Goal: Information Seeking & Learning: Learn about a topic

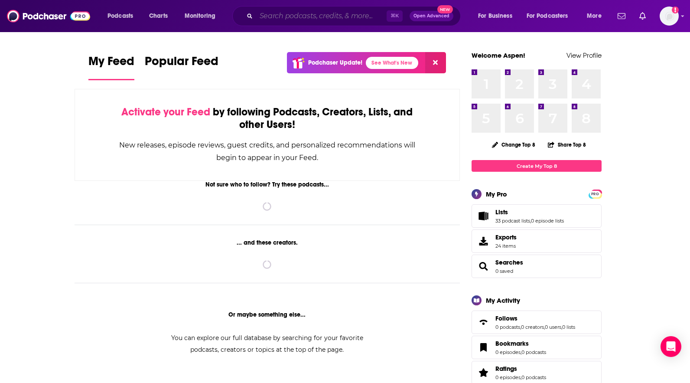
click at [332, 20] on input "Search podcasts, credits, & more..." at bounding box center [321, 16] width 131 height 14
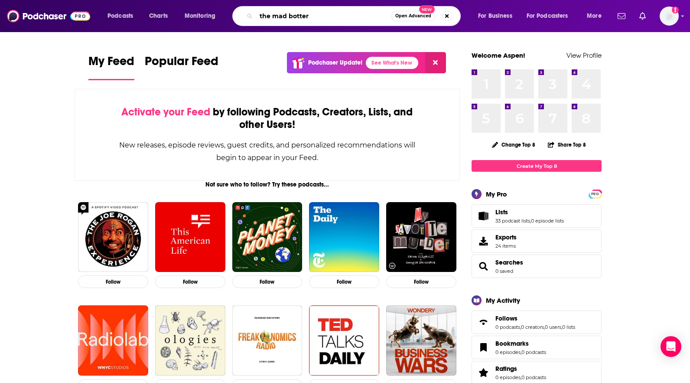
type input "the mad botter"
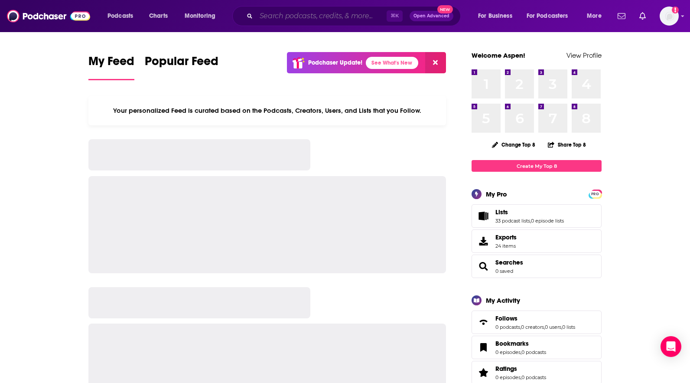
click at [285, 19] on input "Search podcasts, credits, & more..." at bounding box center [321, 16] width 131 height 14
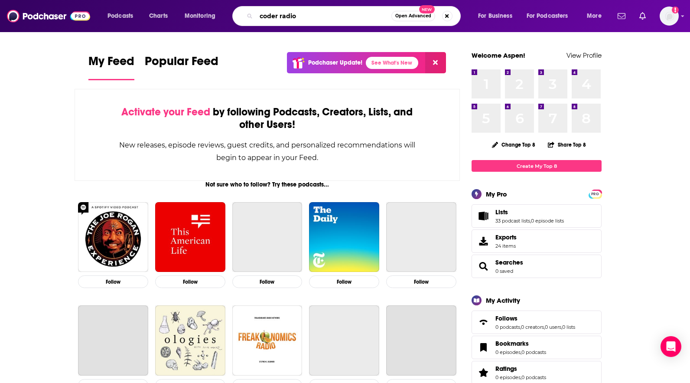
type input "coder radio"
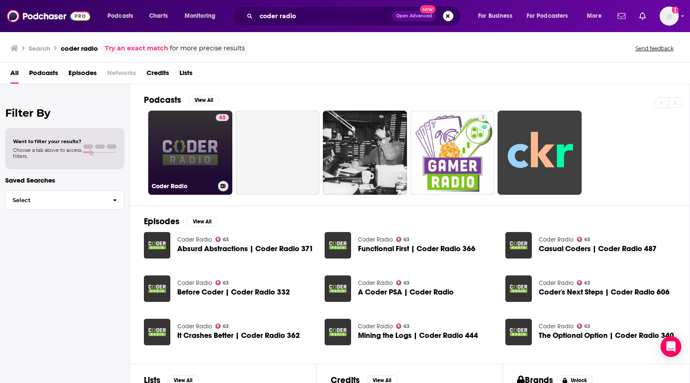
click at [170, 147] on link "63 Coder Radio" at bounding box center [190, 153] width 84 height 84
